Goal: Find contact information: Find contact information

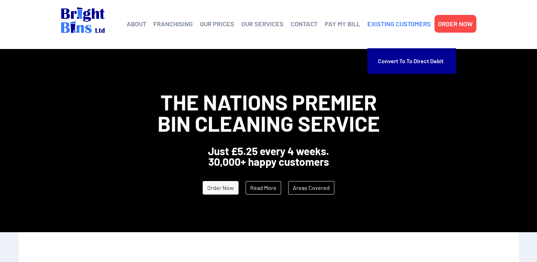
click at [396, 23] on link "EXISTING CUSTOMERS" at bounding box center [398, 23] width 63 height 11
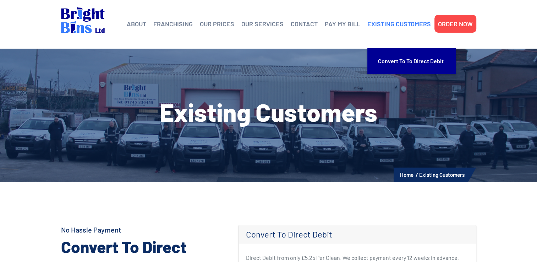
click at [408, 22] on link "EXISTING CUSTOMERS" at bounding box center [398, 23] width 63 height 11
drag, startPoint x: 0, startPoint y: 0, endPoint x: 408, endPoint y: 22, distance: 408.9
click at [408, 22] on link "EXISTING CUSTOMERS" at bounding box center [398, 23] width 63 height 11
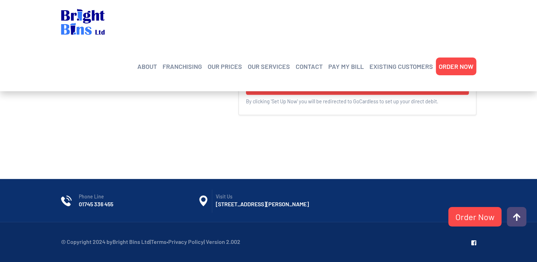
scroll to position [289, 0]
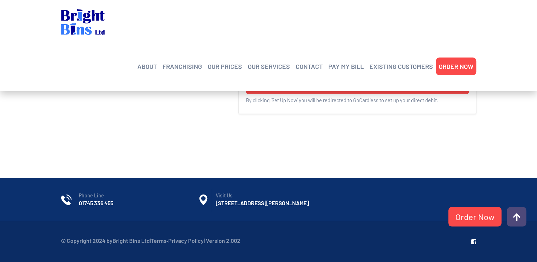
click at [103, 192] on span "Phone Line" at bounding box center [138, 195] width 119 height 7
click at [303, 214] on div "Phone Line 01745 336 455 Visit Us UNIT 2 BRIDGE BUSINESS PARK, MARSH RD, RHYL, …" at bounding box center [268, 199] width 415 height 43
click at [514, 219] on span at bounding box center [516, 216] width 7 height 9
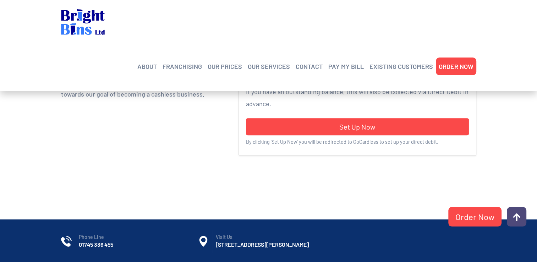
scroll to position [284, 0]
